Goal: Check status: Check status

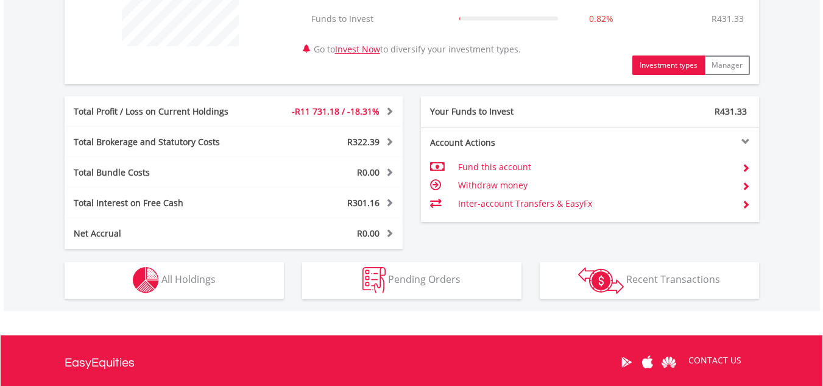
scroll to position [544, 0]
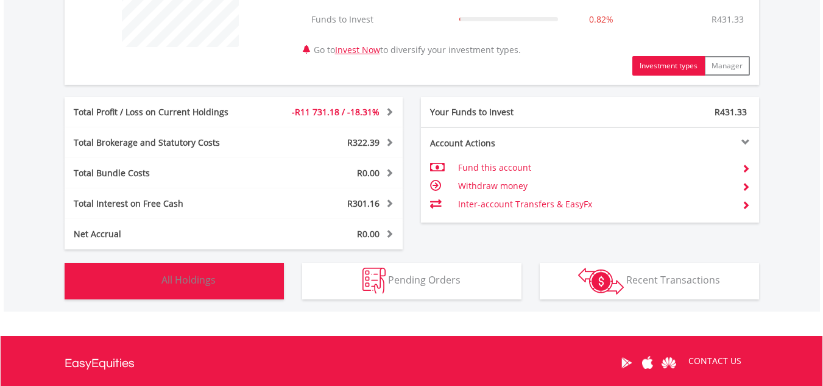
click at [190, 271] on button "Holdings All Holdings" at bounding box center [174, 281] width 219 height 37
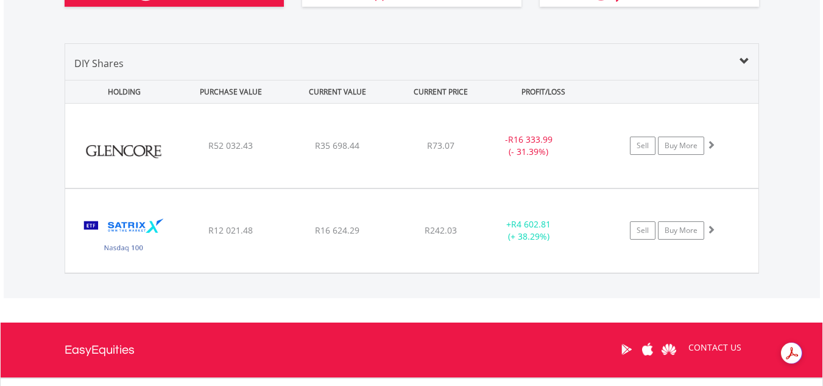
scroll to position [835, 0]
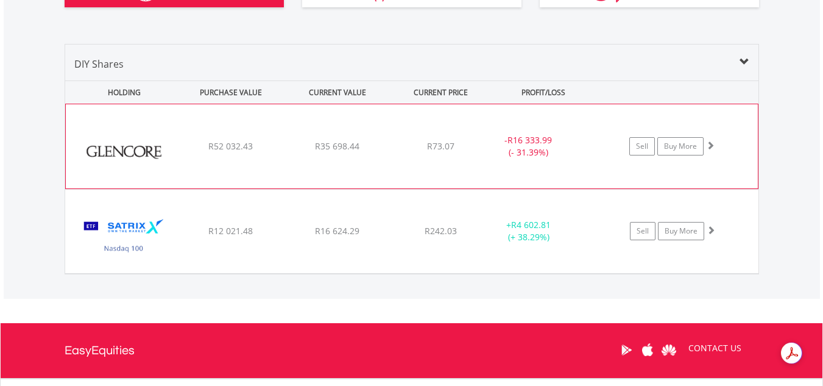
click at [270, 149] on div "R52 032.43" at bounding box center [231, 146] width 104 height 12
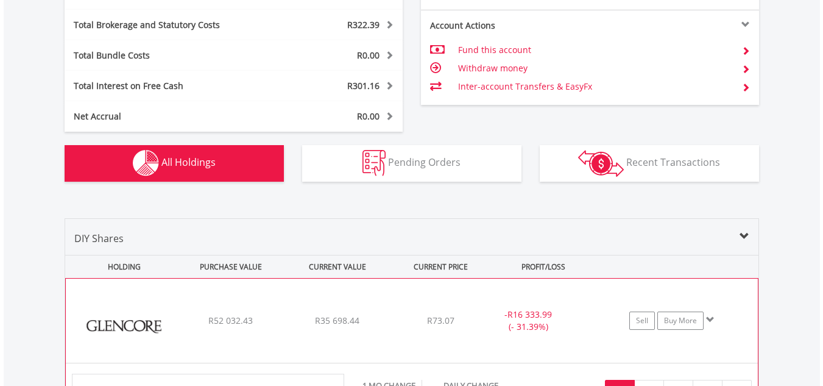
scroll to position [613, 0]
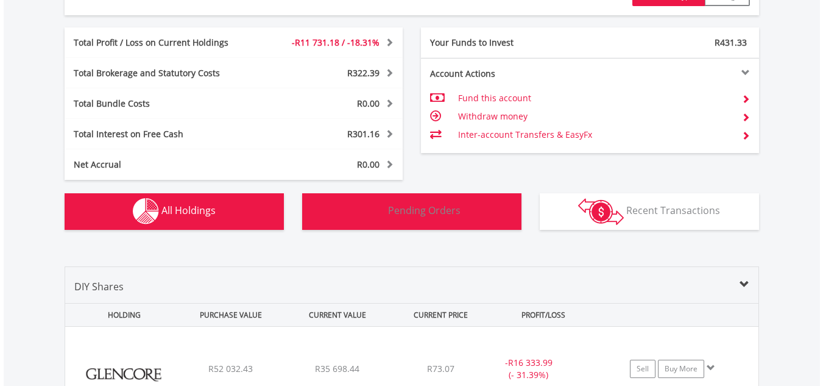
click at [438, 218] on button "Pending Orders Pending Orders" at bounding box center [411, 211] width 219 height 37
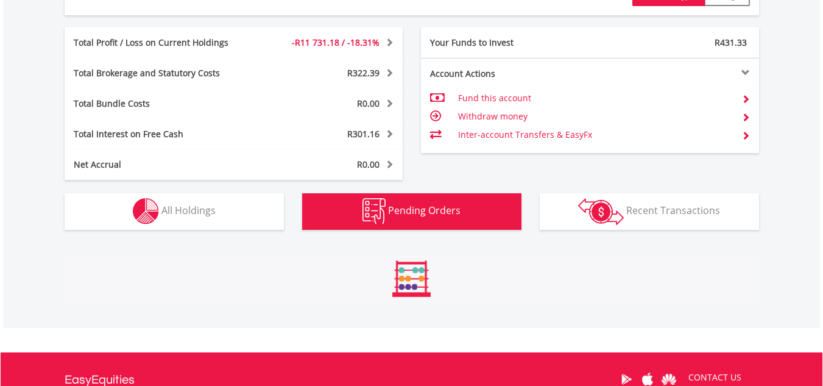
scroll to position [737, 0]
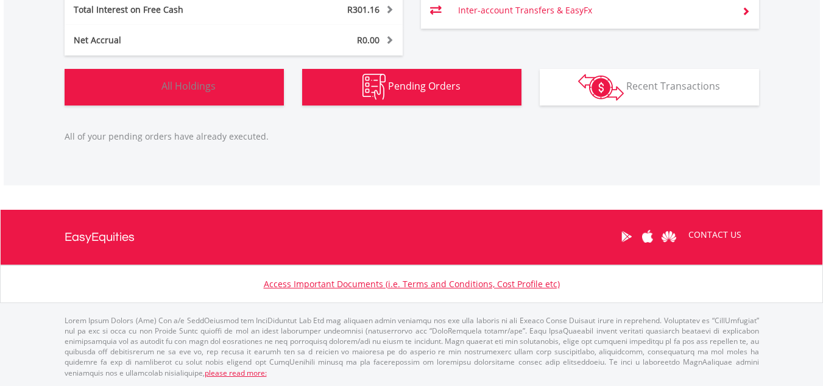
click at [168, 87] on span "All Holdings" at bounding box center [188, 85] width 54 height 13
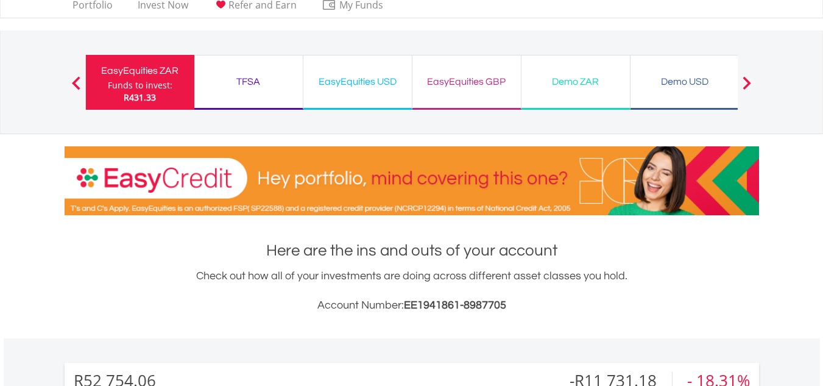
scroll to position [0, 0]
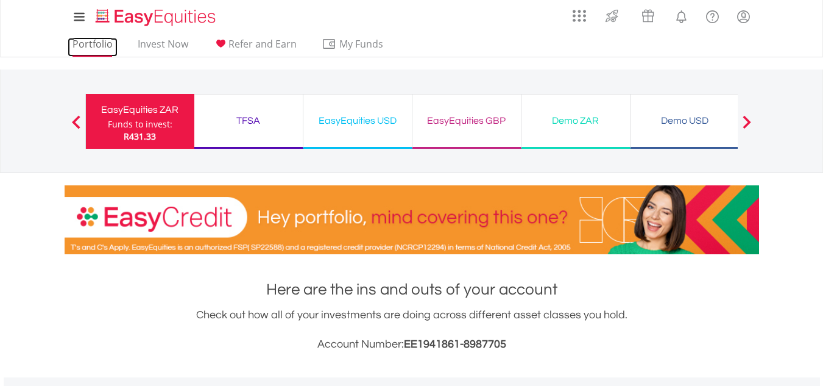
click at [94, 48] on link "Portfolio" at bounding box center [93, 47] width 50 height 19
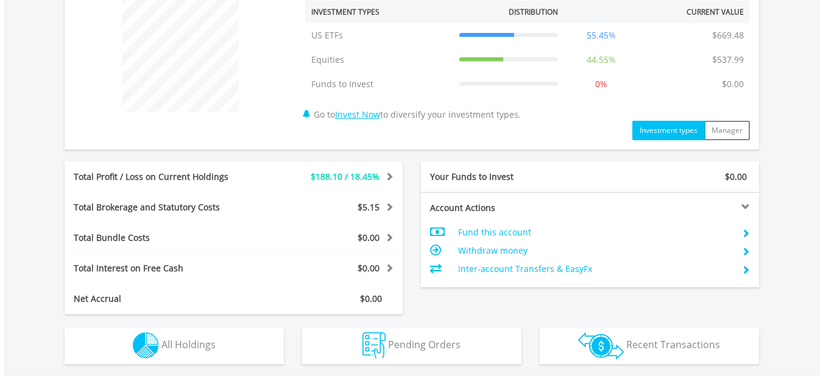
scroll to position [670, 0]
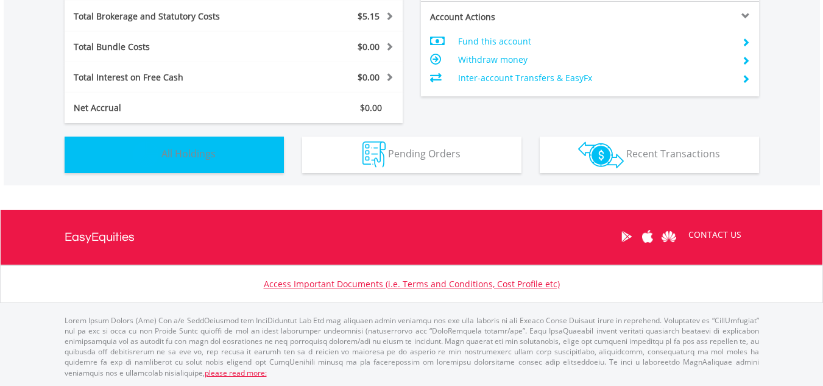
click at [205, 147] on span "All Holdings" at bounding box center [188, 153] width 54 height 13
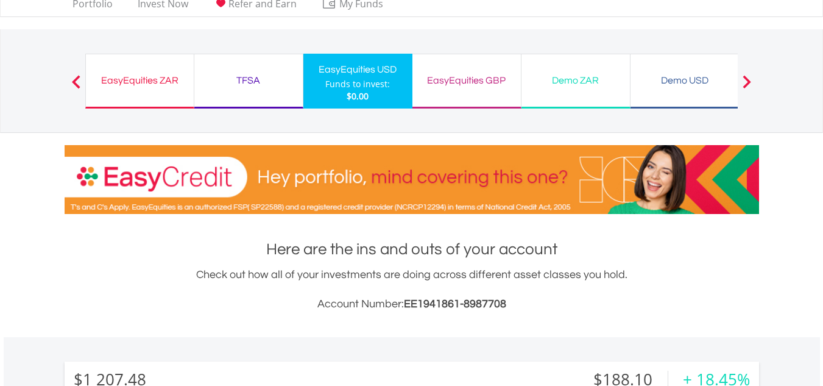
scroll to position [0, 0]
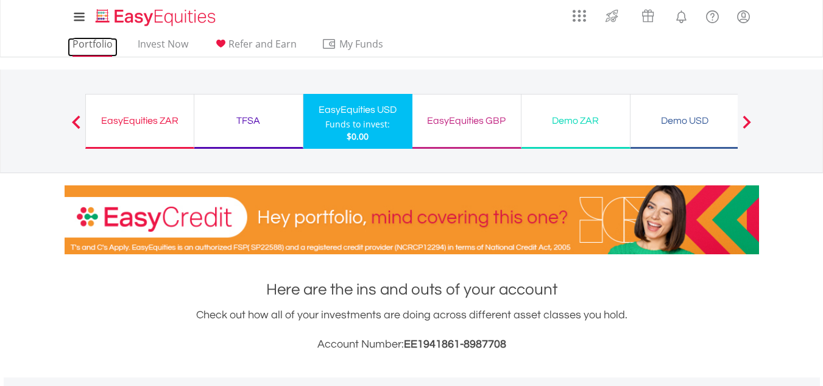
click at [100, 49] on link "Portfolio" at bounding box center [93, 47] width 50 height 19
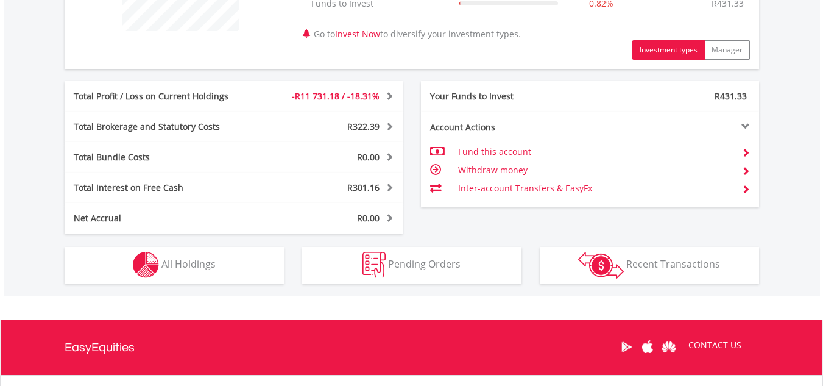
scroll to position [559, 0]
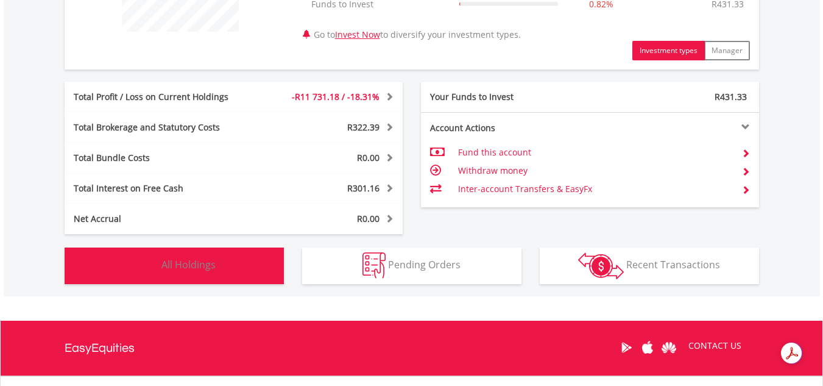
click at [211, 261] on span "All Holdings" at bounding box center [188, 264] width 54 height 13
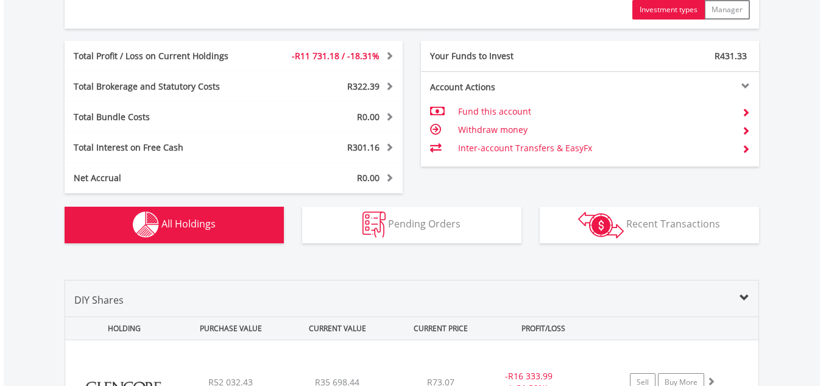
scroll to position [599, 0]
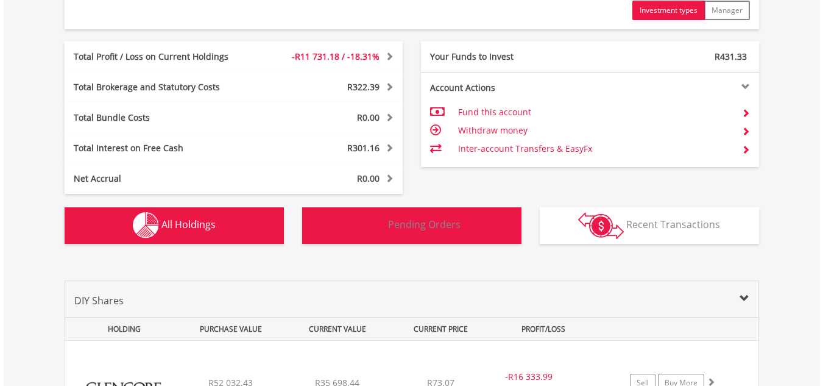
click at [397, 229] on span "Pending Orders" at bounding box center [424, 224] width 73 height 13
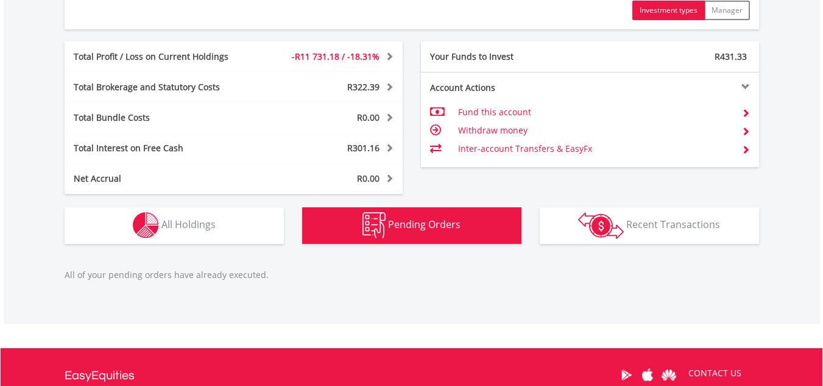
scroll to position [737, 0]
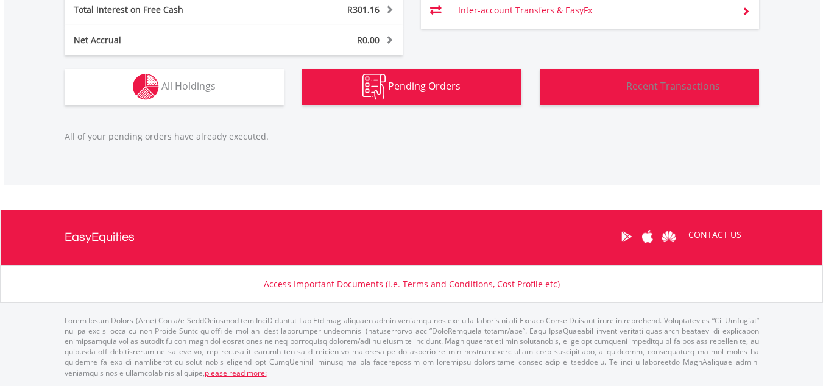
click at [579, 99] on img "button" at bounding box center [601, 87] width 46 height 27
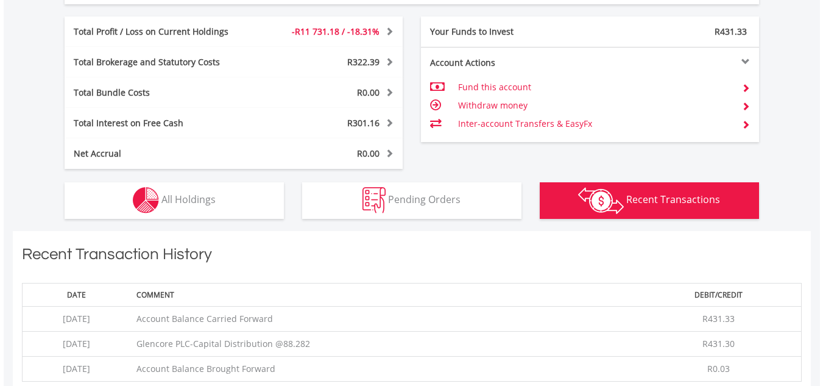
scroll to position [620, 0]
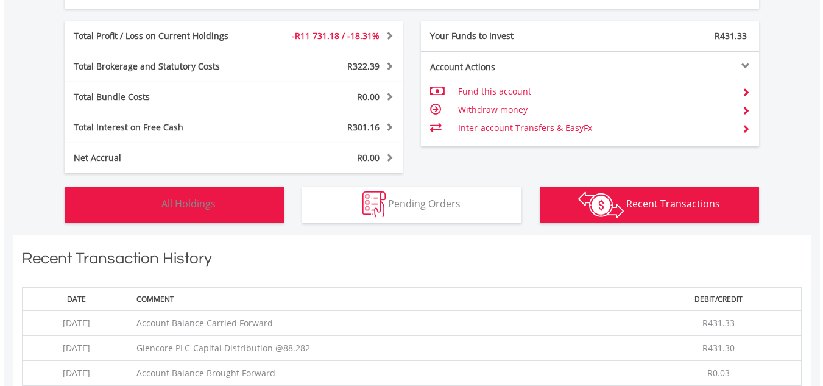
click at [224, 190] on button "Holdings All Holdings" at bounding box center [174, 204] width 219 height 37
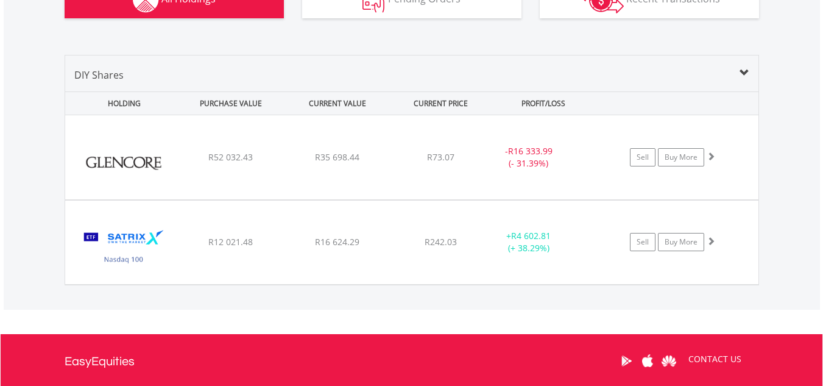
scroll to position [825, 0]
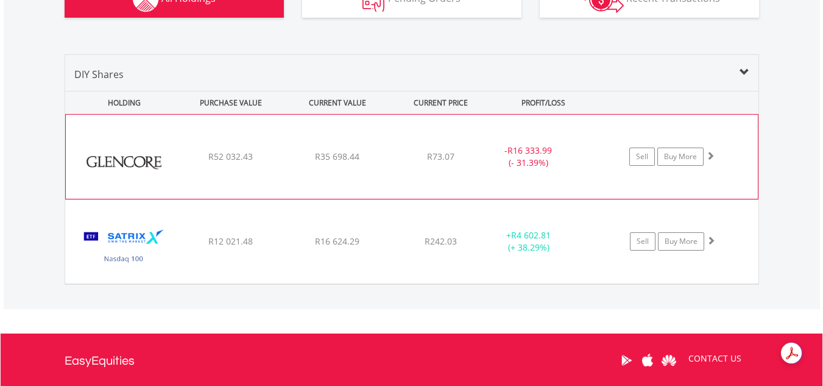
click at [316, 155] on span "R35 698.44" at bounding box center [337, 157] width 44 height 12
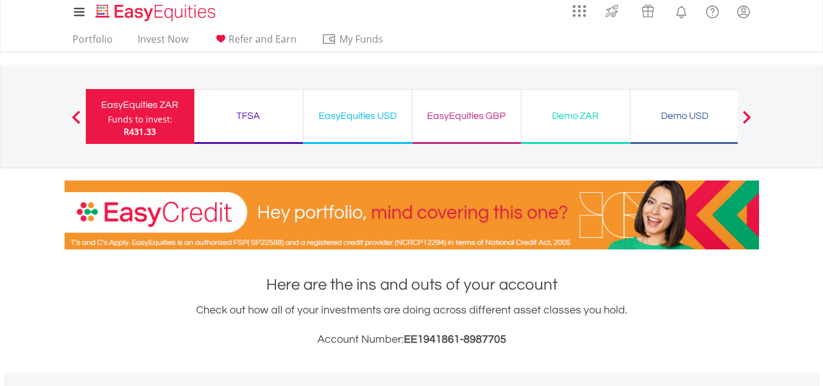
scroll to position [1, 0]
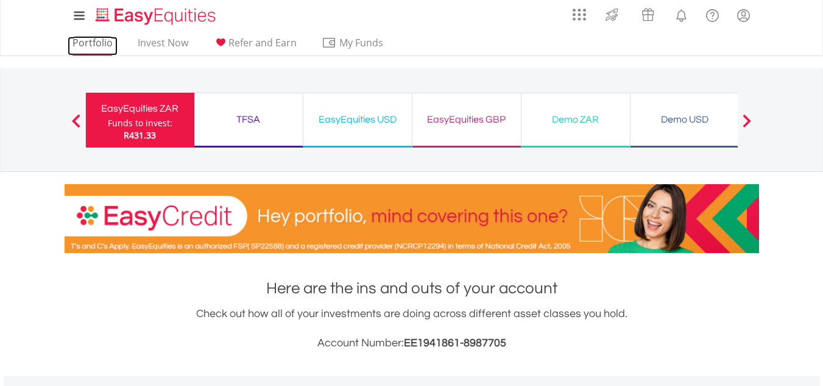
click at [99, 43] on link "Portfolio" at bounding box center [93, 46] width 50 height 19
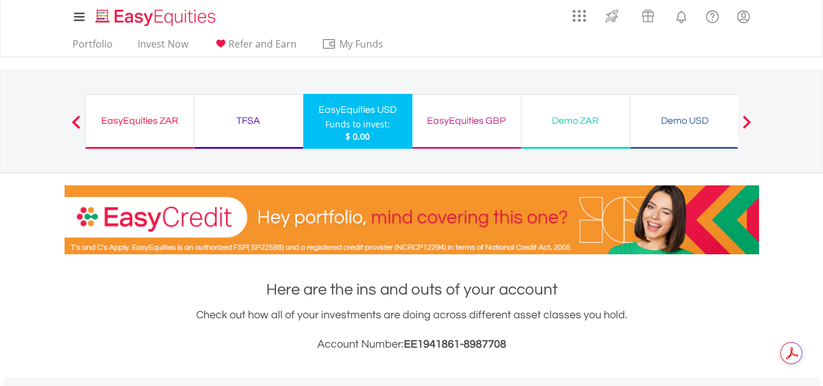
scroll to position [117, 232]
